Goal: Transaction & Acquisition: Book appointment/travel/reservation

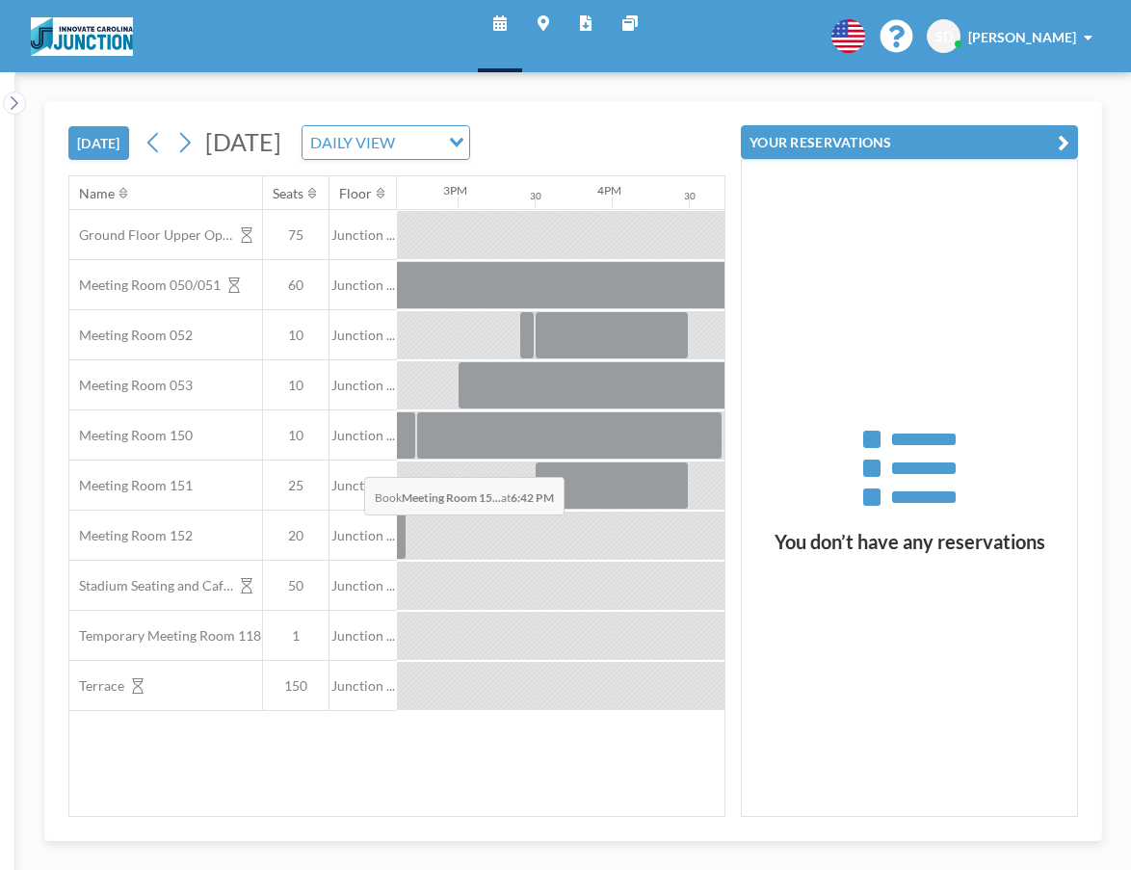
scroll to position [0, 2255]
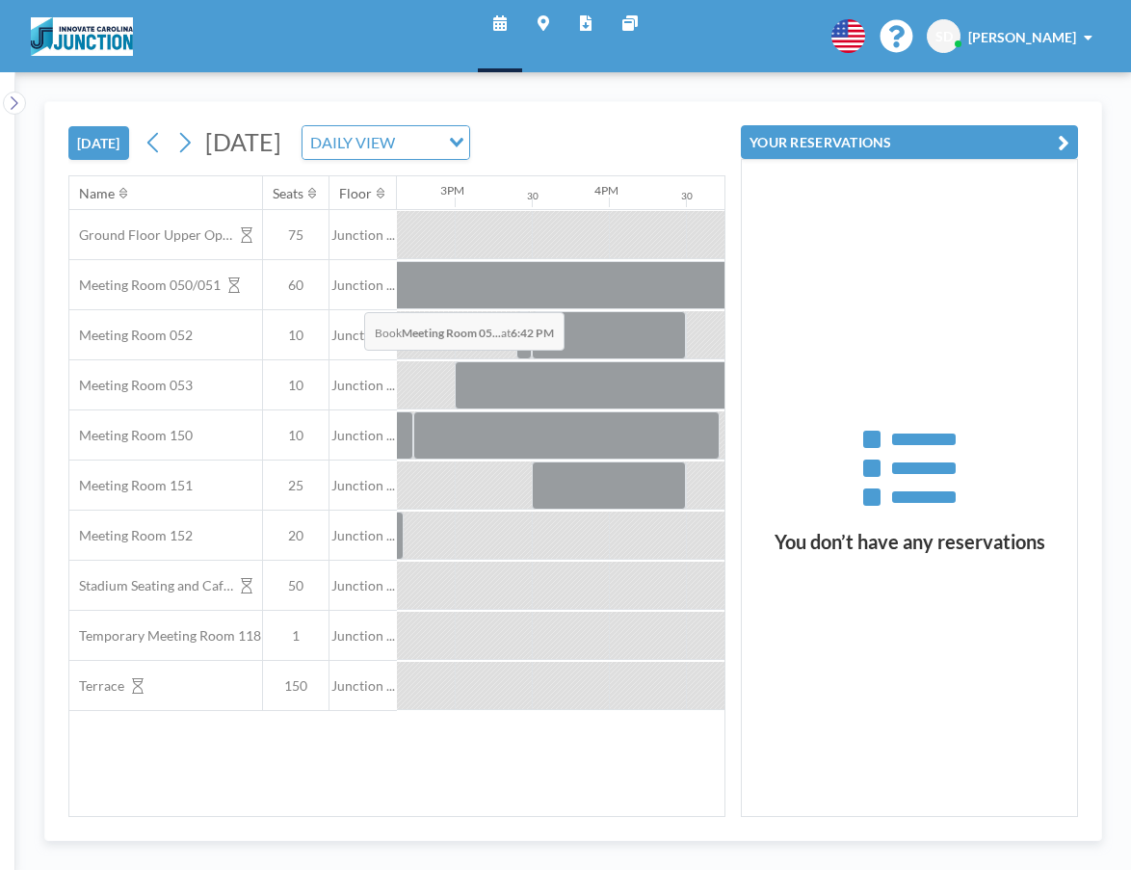
click at [1026, 311] on div at bounding box center [1048, 335] width 45 height 48
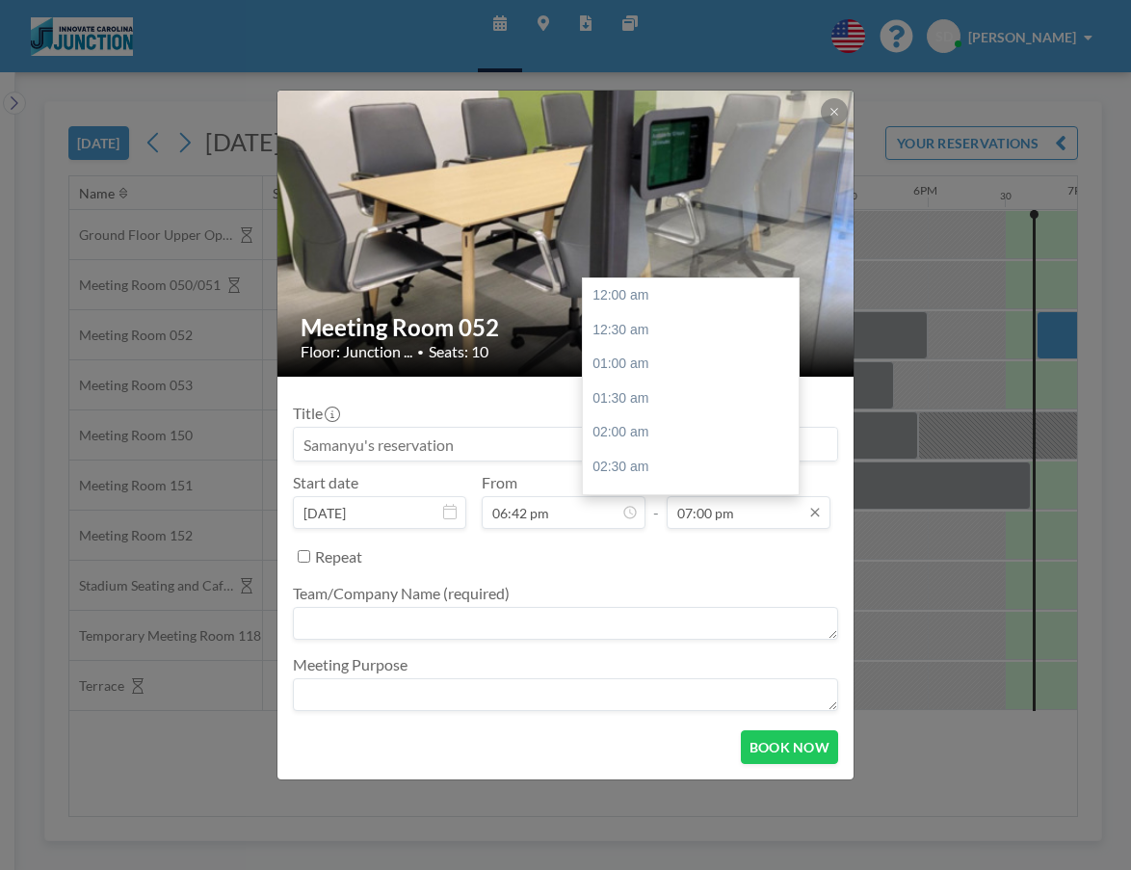
scroll to position [1169, 0]
click at [693, 496] on input "07:00 pm" at bounding box center [749, 512] width 164 height 33
click at [609, 482] on div "08:00 pm" at bounding box center [691, 499] width 216 height 35
type input "08:00 pm"
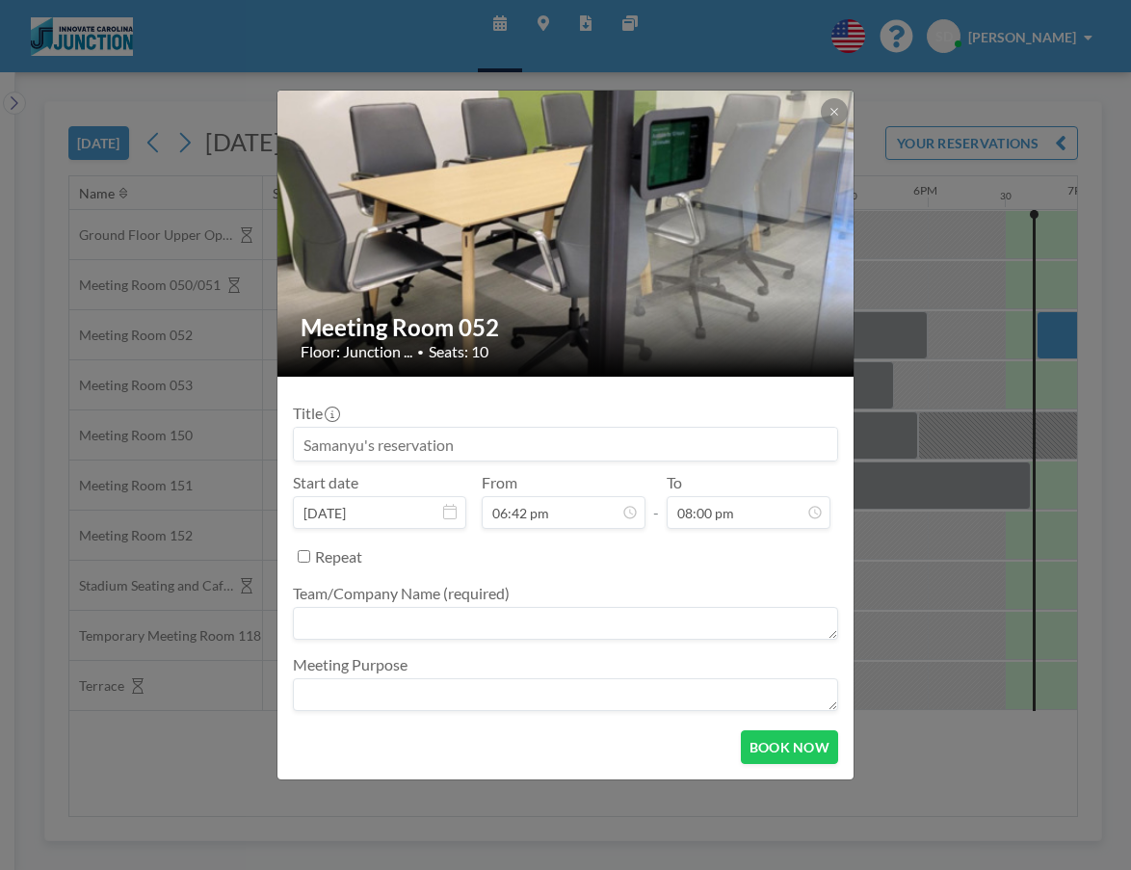
click at [548, 607] on textarea at bounding box center [565, 623] width 545 height 33
type textarea "KAIRS"
drag, startPoint x: 735, startPoint y: 662, endPoint x: 735, endPoint y: 675, distance: 12.5
click at [735, 678] on textarea at bounding box center [565, 694] width 545 height 33
click at [741, 730] on button "BOOK NOW" at bounding box center [789, 747] width 97 height 34
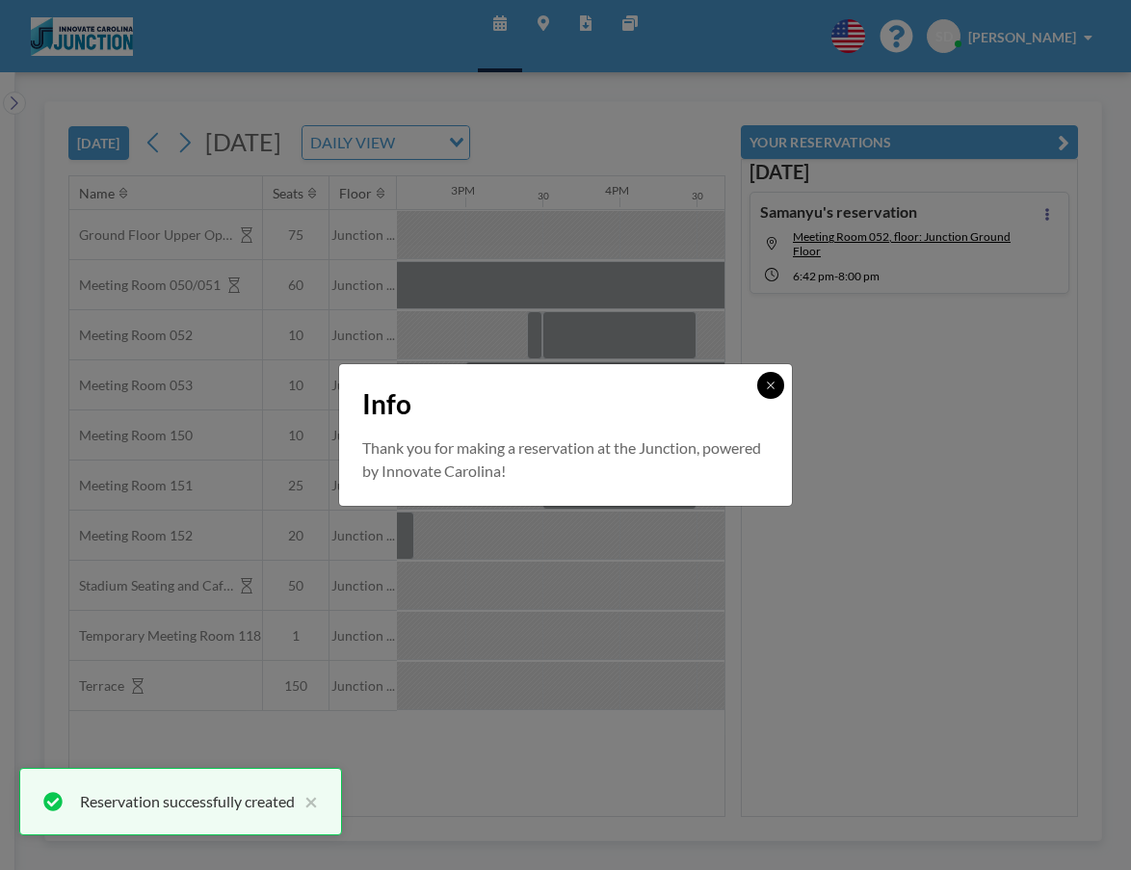
click at [757, 388] on button at bounding box center [770, 385] width 27 height 27
